Goal: Check status: Check status

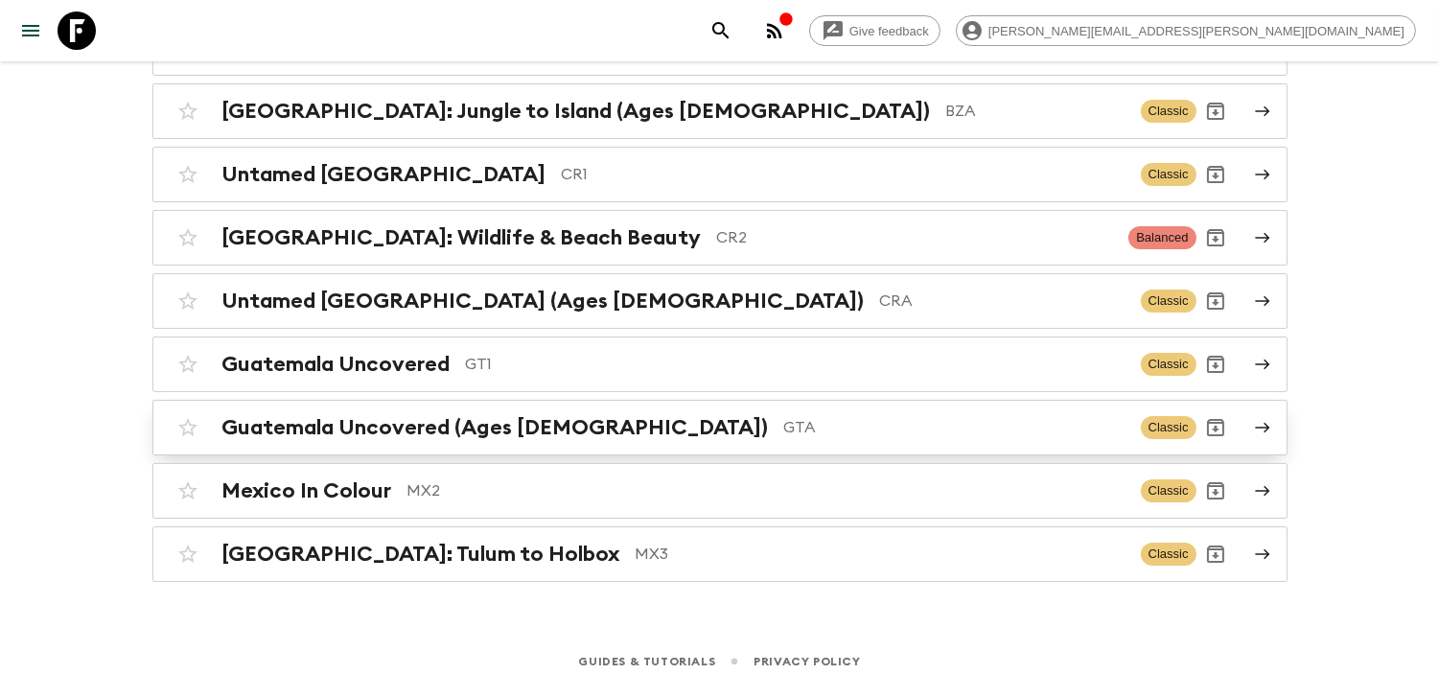
scroll to position [275, 0]
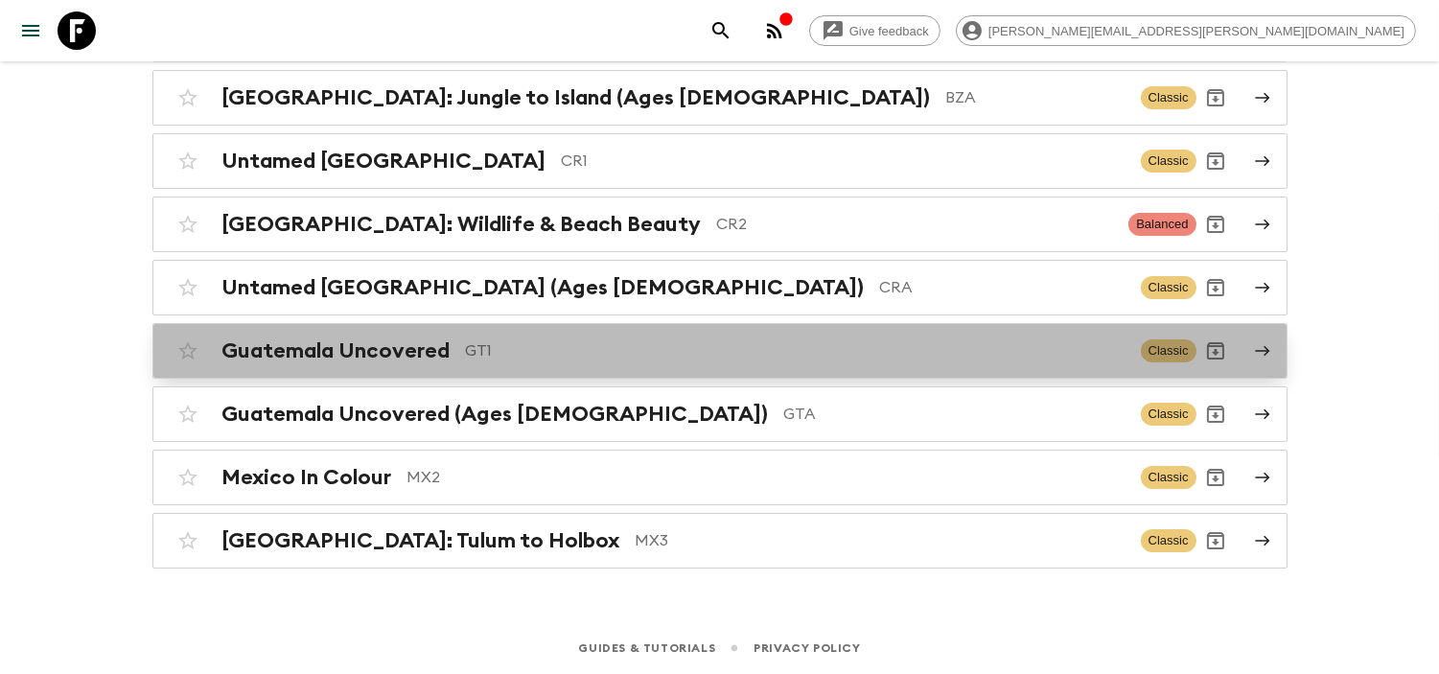
click at [456, 366] on div "Guatemala Uncovered GT1 Classic" at bounding box center [683, 351] width 1028 height 38
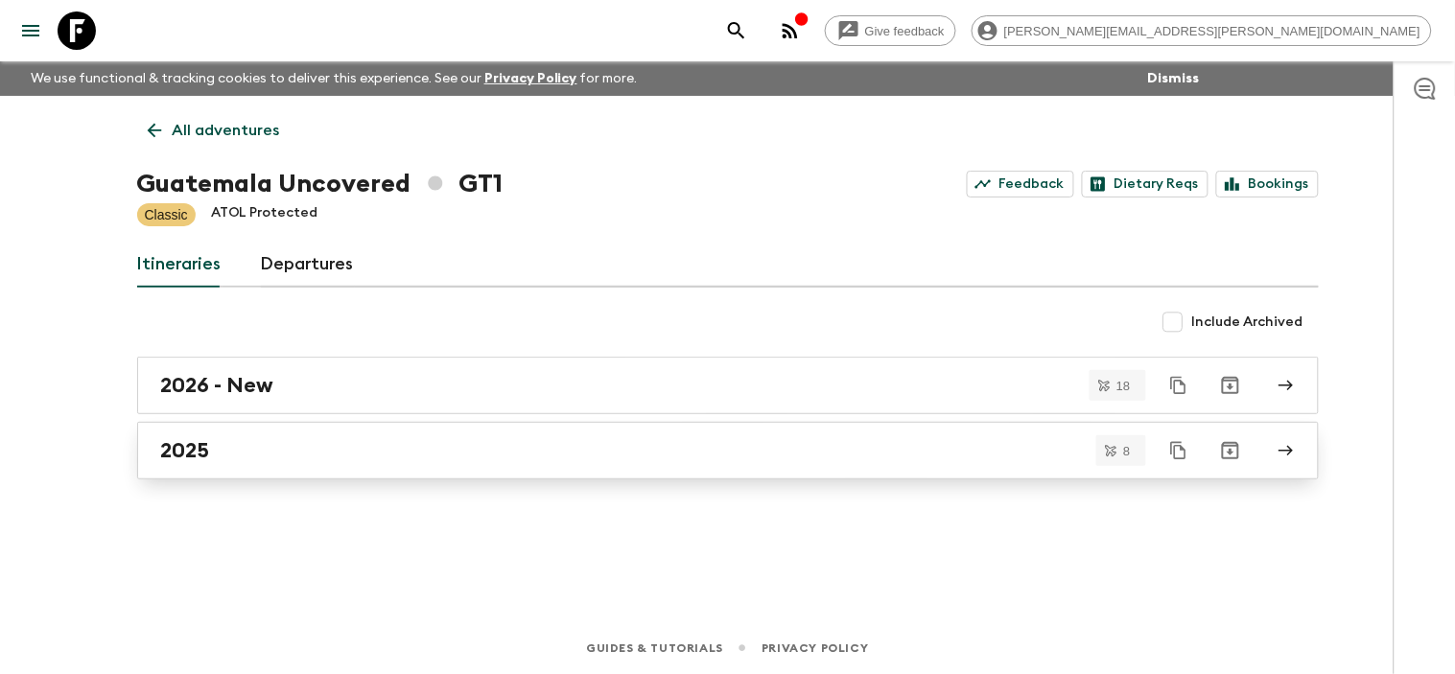
click at [316, 448] on div "2025" at bounding box center [709, 450] width 1097 height 25
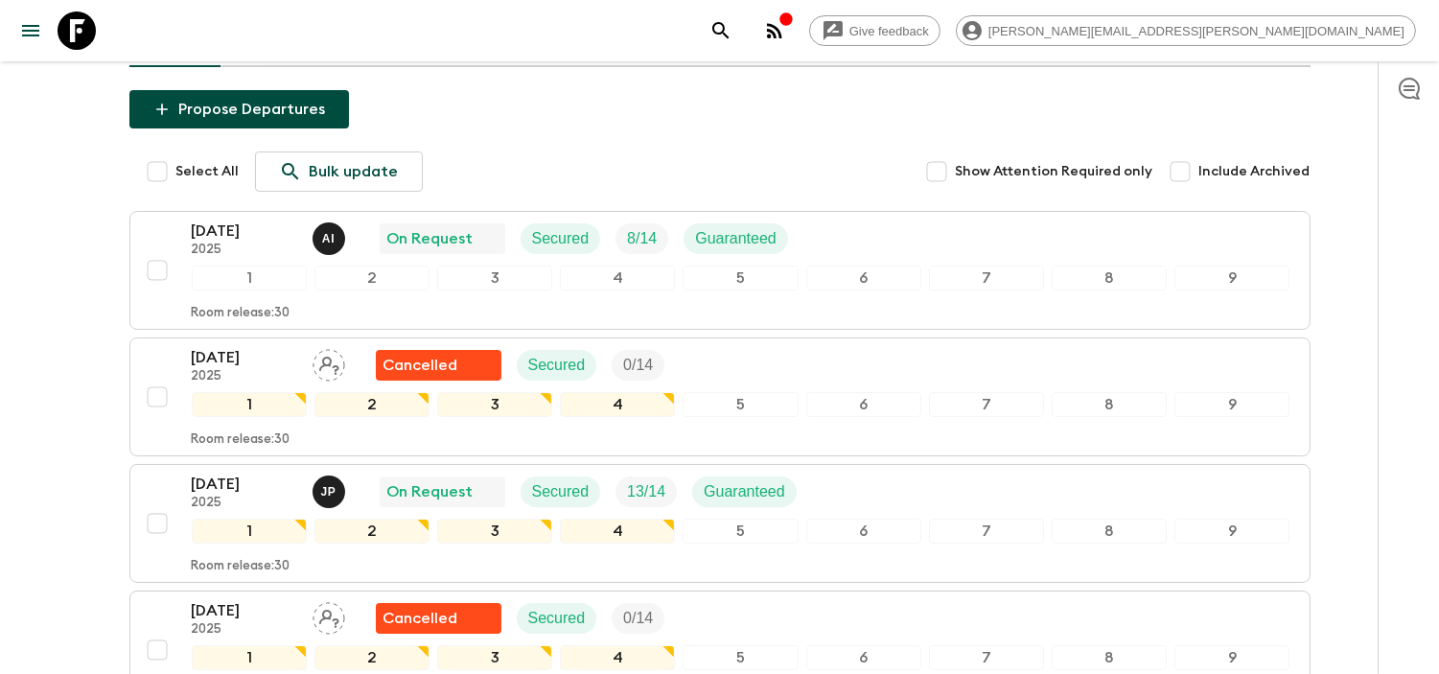
scroll to position [213, 0]
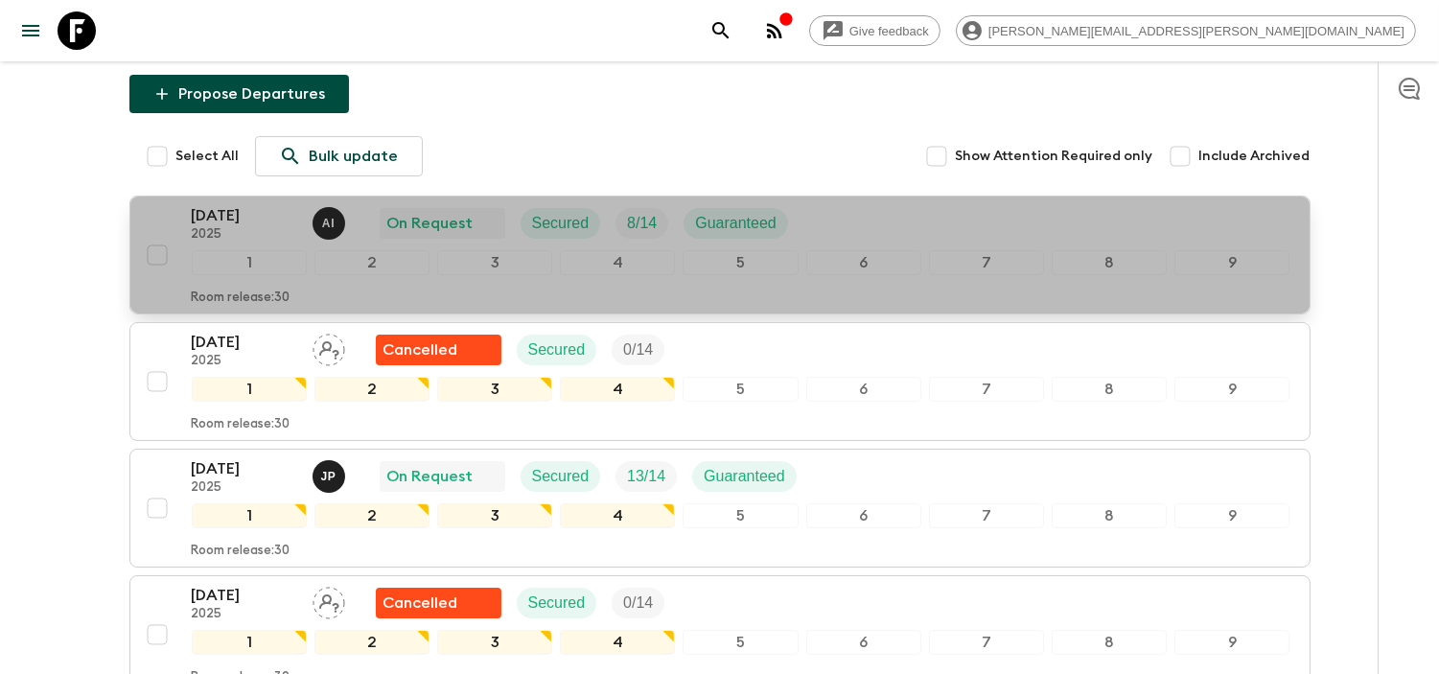
click at [235, 218] on p "[DATE]" at bounding box center [244, 215] width 105 height 23
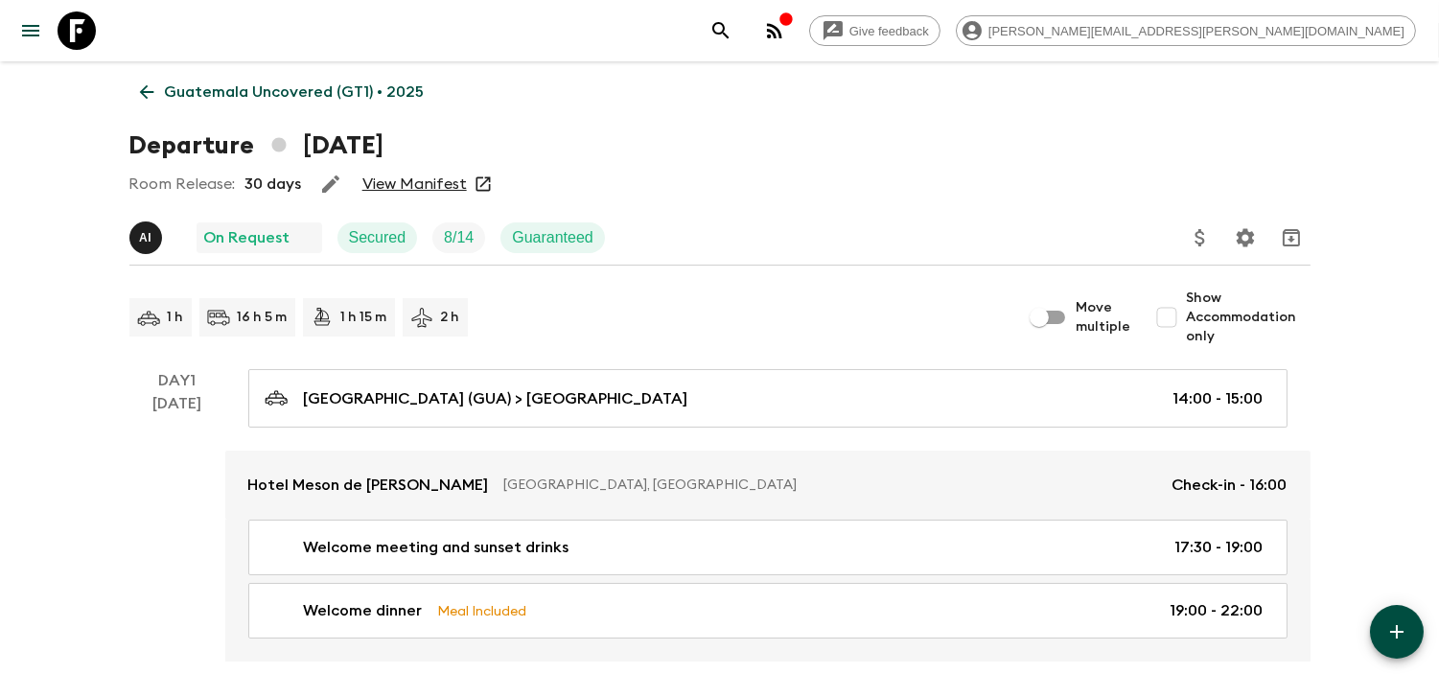
scroll to position [106, 0]
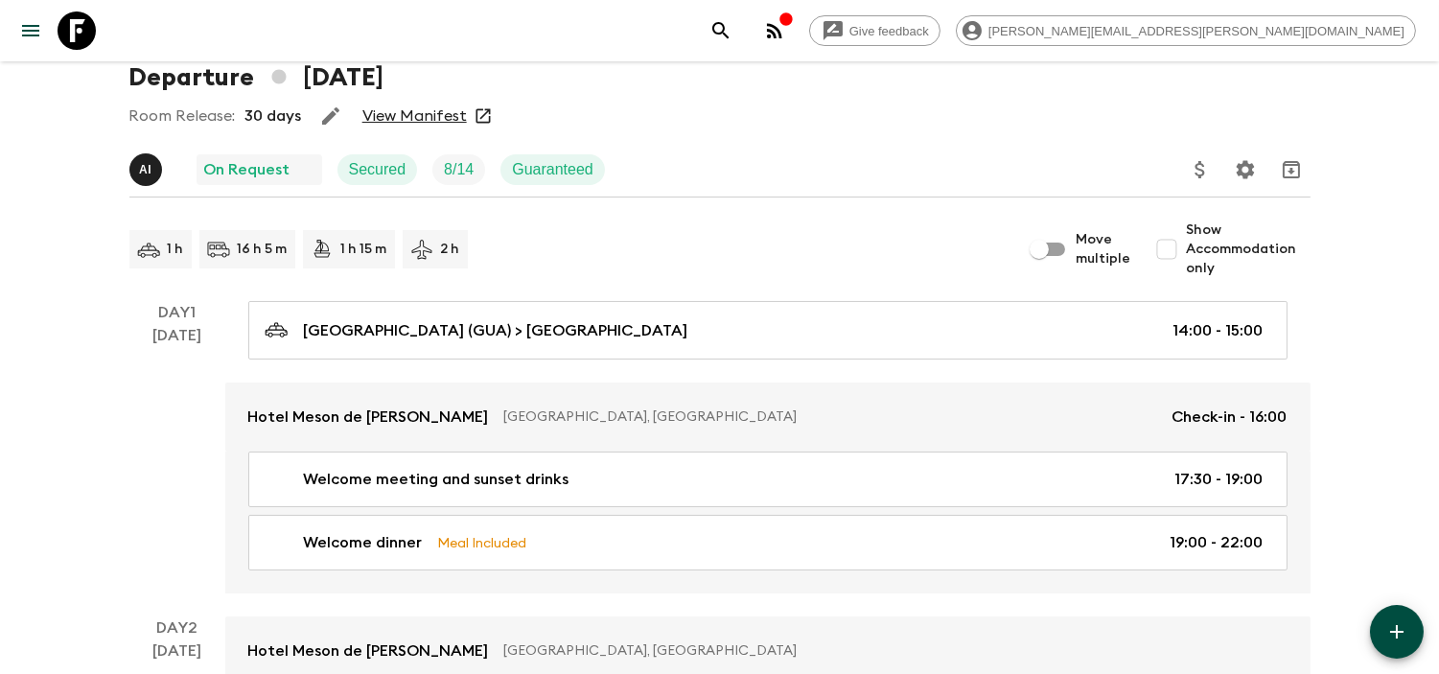
click at [429, 117] on link "View Manifest" at bounding box center [415, 115] width 105 height 19
click at [1130, 130] on div "Room Release: 30 days View Manifest" at bounding box center [719, 116] width 1181 height 38
click at [1113, 121] on div "Room Release: 30 days View Manifest" at bounding box center [719, 116] width 1181 height 38
click at [387, 123] on link "View Manifest" at bounding box center [415, 115] width 105 height 19
